Goal: Find specific page/section: Find specific page/section

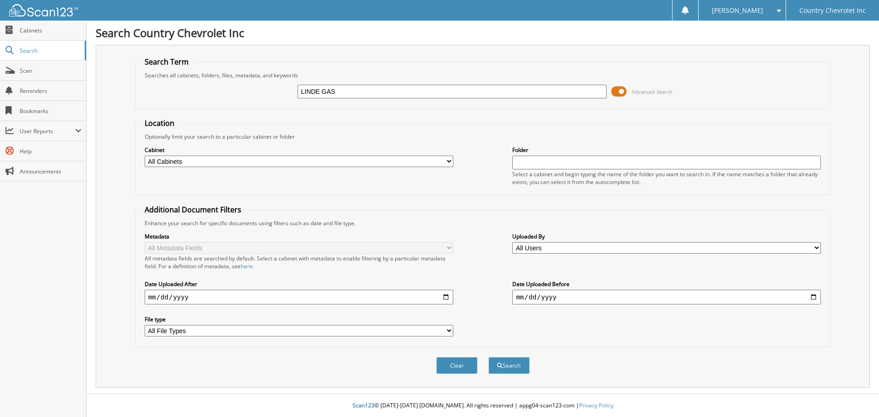
type input "LINDE GAS"
click at [489, 357] on button "Search" at bounding box center [509, 365] width 41 height 17
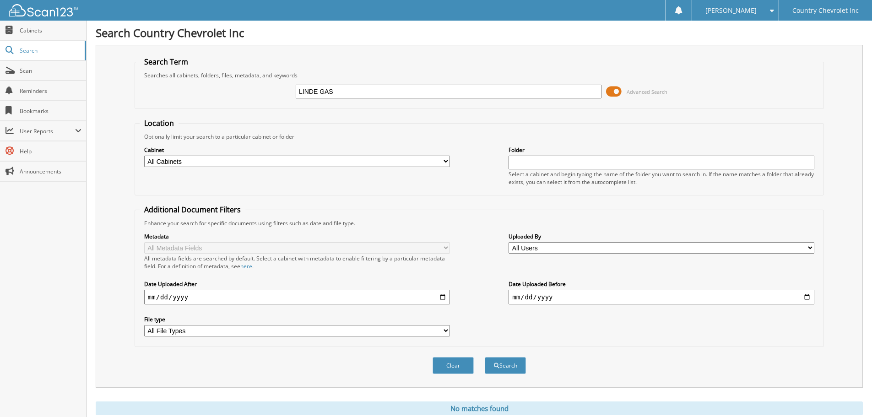
click at [444, 162] on select "All Cabinets CANCELLED FACTORY SOLD ORDER CAR DEALS COURTESY DELIVERIES DEAD DE…" at bounding box center [297, 161] width 306 height 11
select select "49760"
click at [144, 156] on select "All Cabinets CANCELLED FACTORY SOLD ORDER CAR DEALS COURTESY DELIVERIES DEAD DE…" at bounding box center [297, 161] width 306 height 11
click at [619, 91] on span at bounding box center [614, 92] width 16 height 14
